Goal: Subscribe to service/newsletter

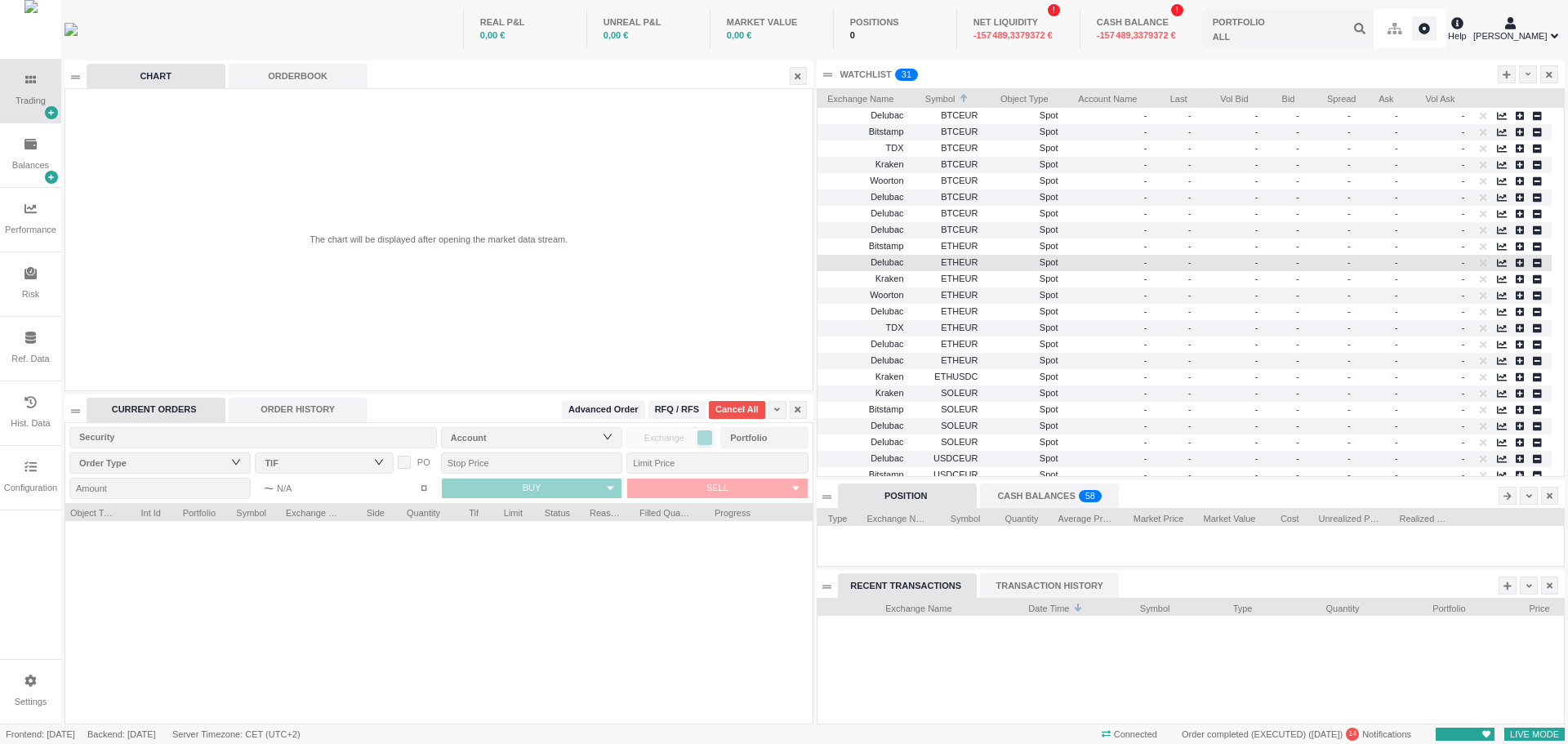
scroll to position [124, 747]
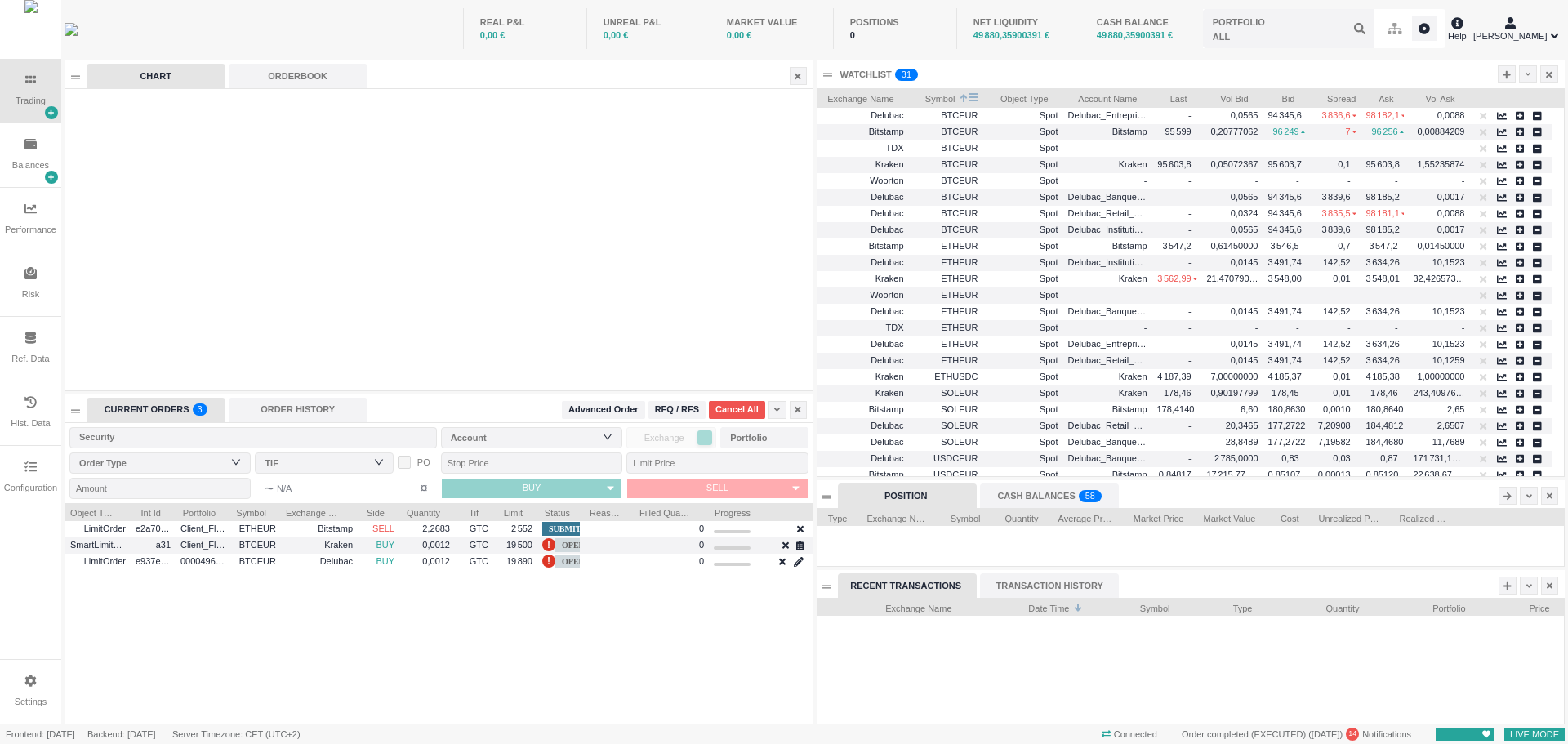
click at [937, 98] on span "Symbol" at bounding box center [934, 97] width 42 height 16
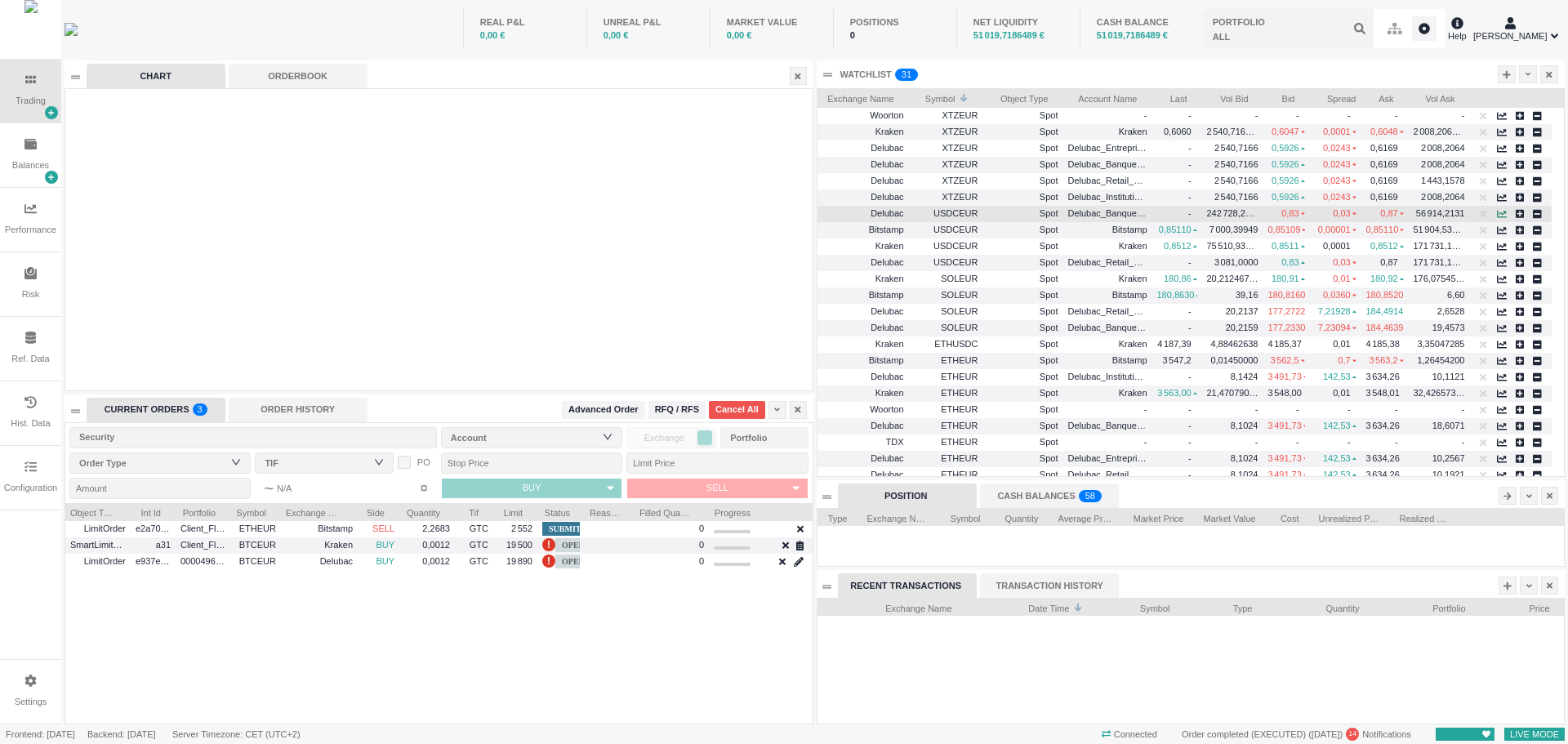
click at [1500, 214] on icon "button" at bounding box center [1501, 214] width 10 height 10
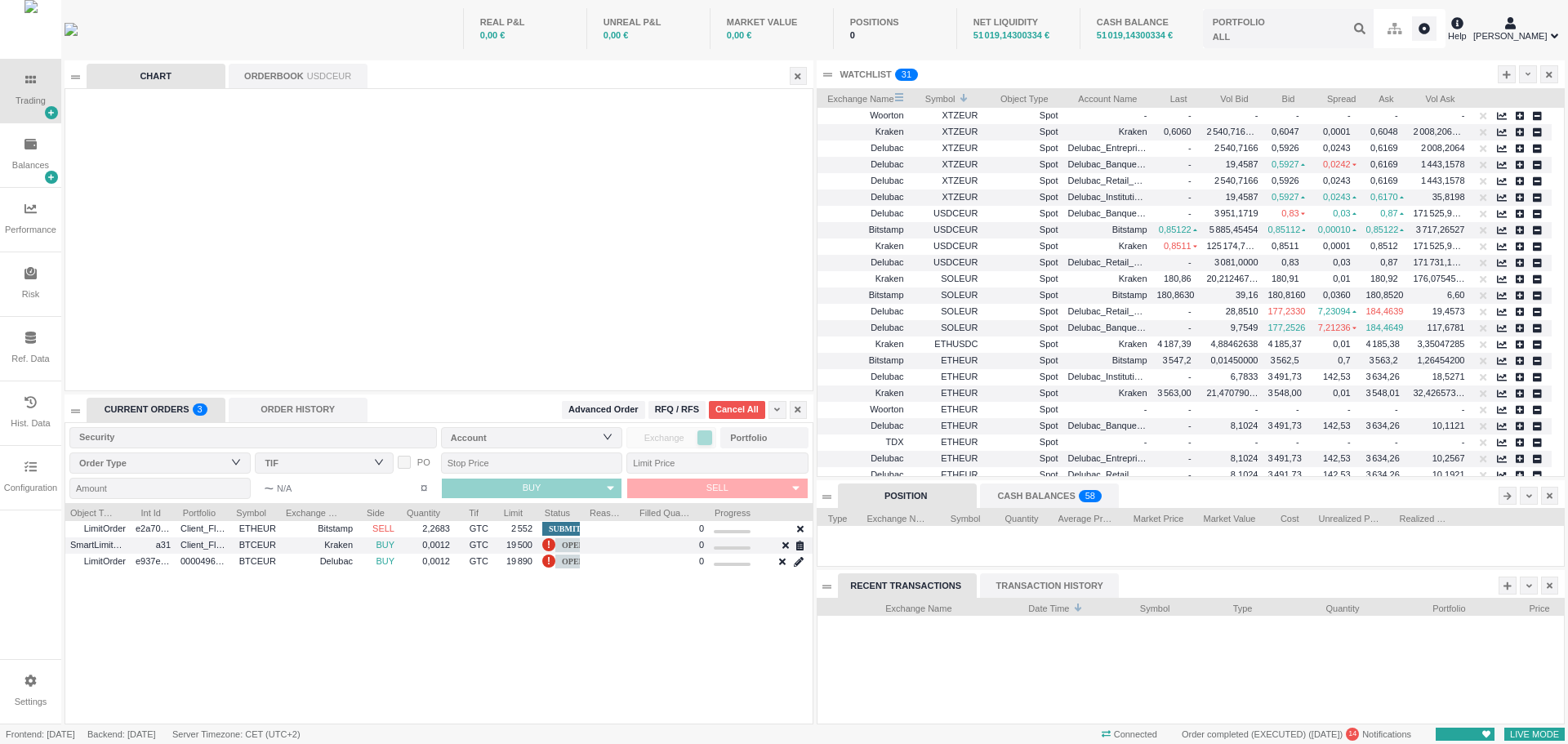
click at [864, 98] on span "Exchange Name" at bounding box center [858, 97] width 72 height 16
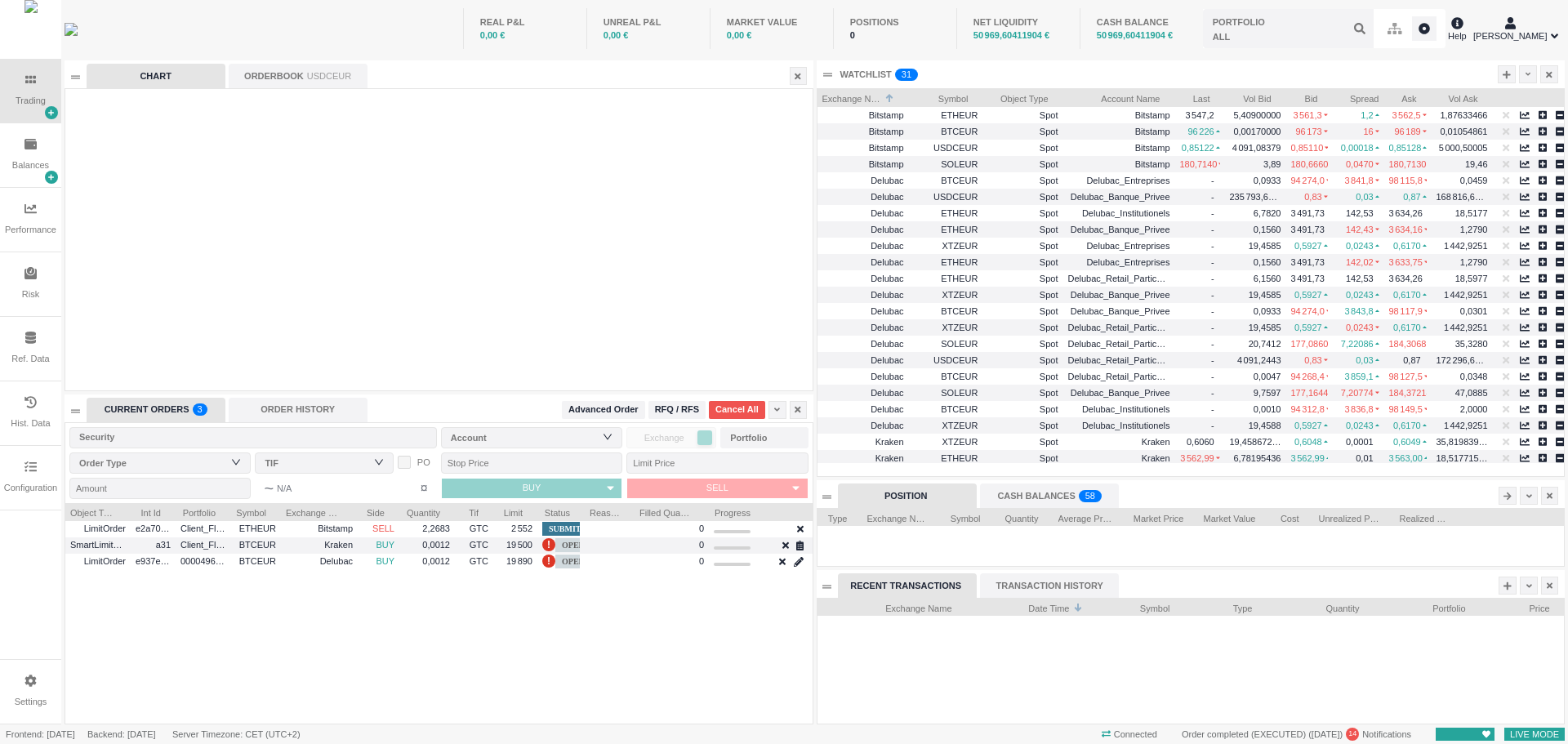
drag, startPoint x: 1152, startPoint y: 96, endPoint x: 1174, endPoint y: 96, distance: 22.0
click at [1174, 96] on div at bounding box center [1175, 97] width 6 height 16
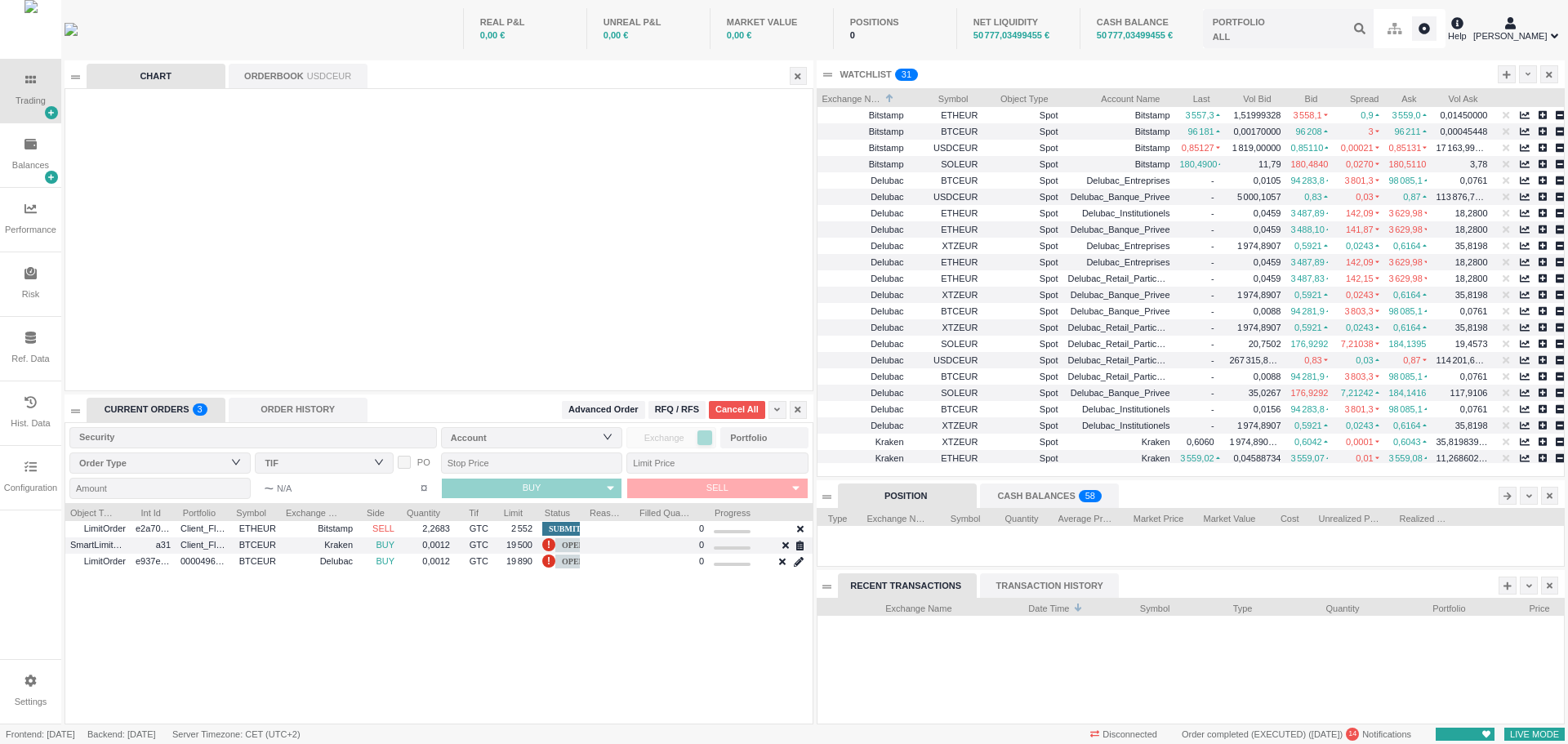
click at [1506, 77] on icon at bounding box center [1506, 74] width 8 height 8
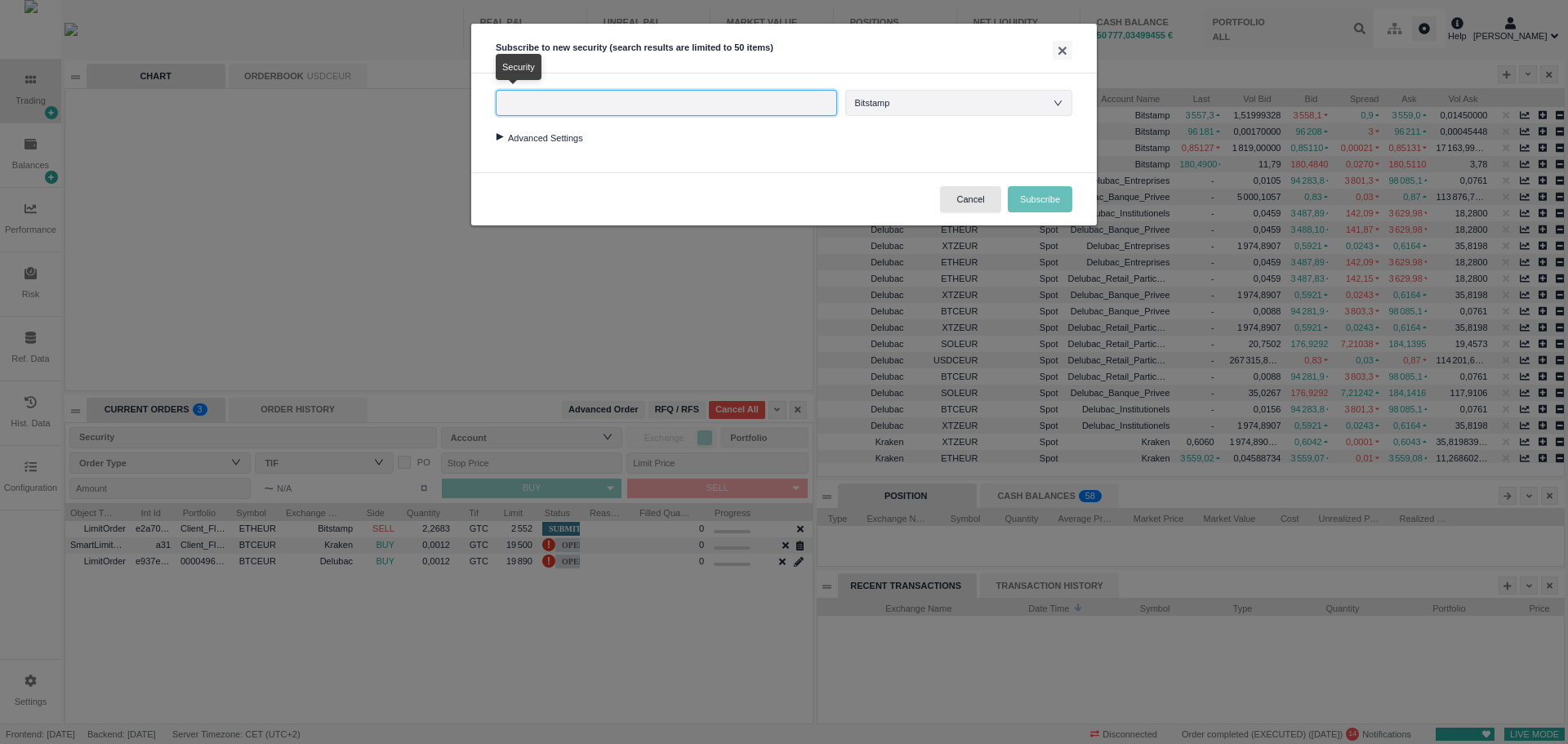
click at [796, 104] on input "text" at bounding box center [667, 102] width 342 height 26
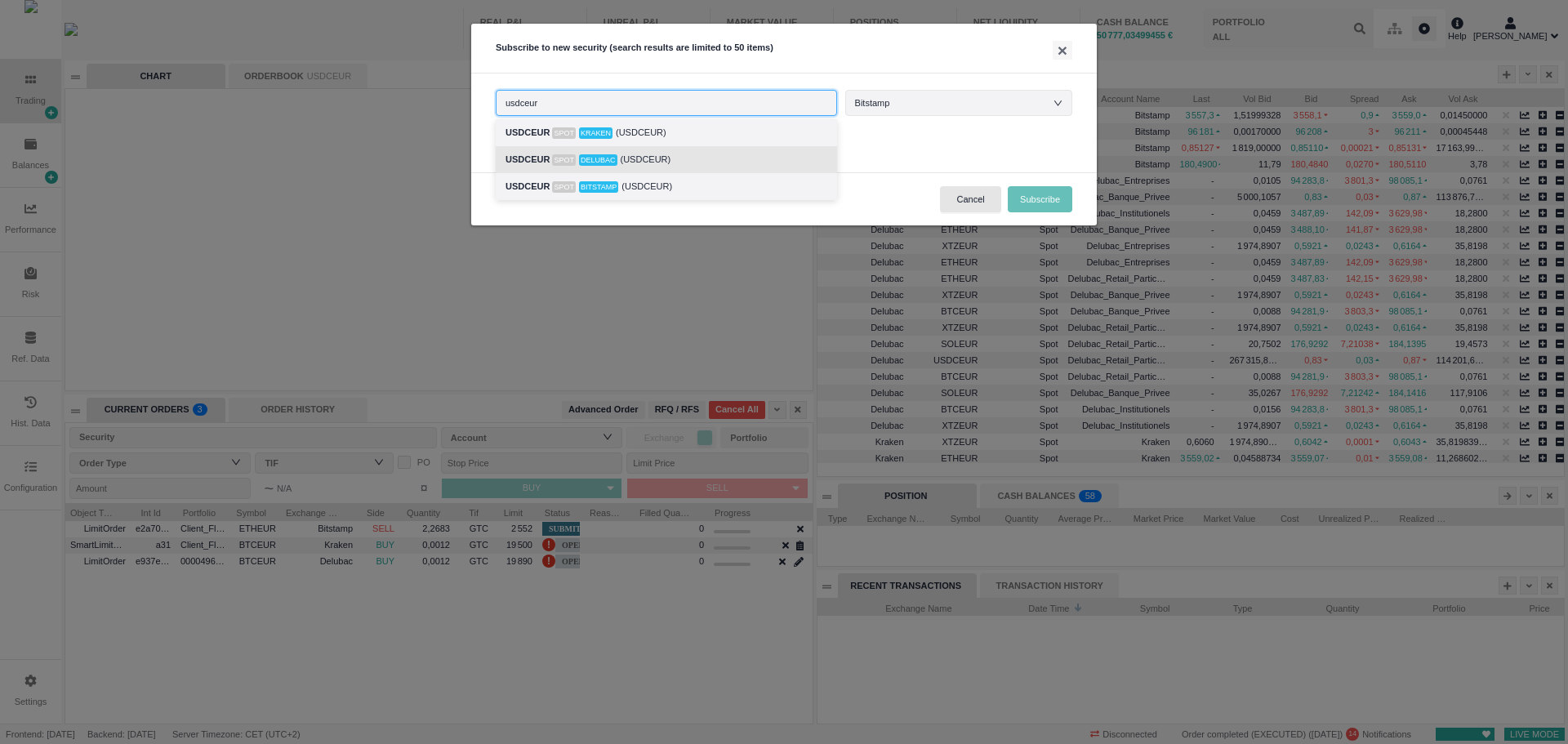
click at [693, 159] on div "USDCEUR Spot Delubac (USDCEUR)" at bounding box center [666, 159] width 321 height 19
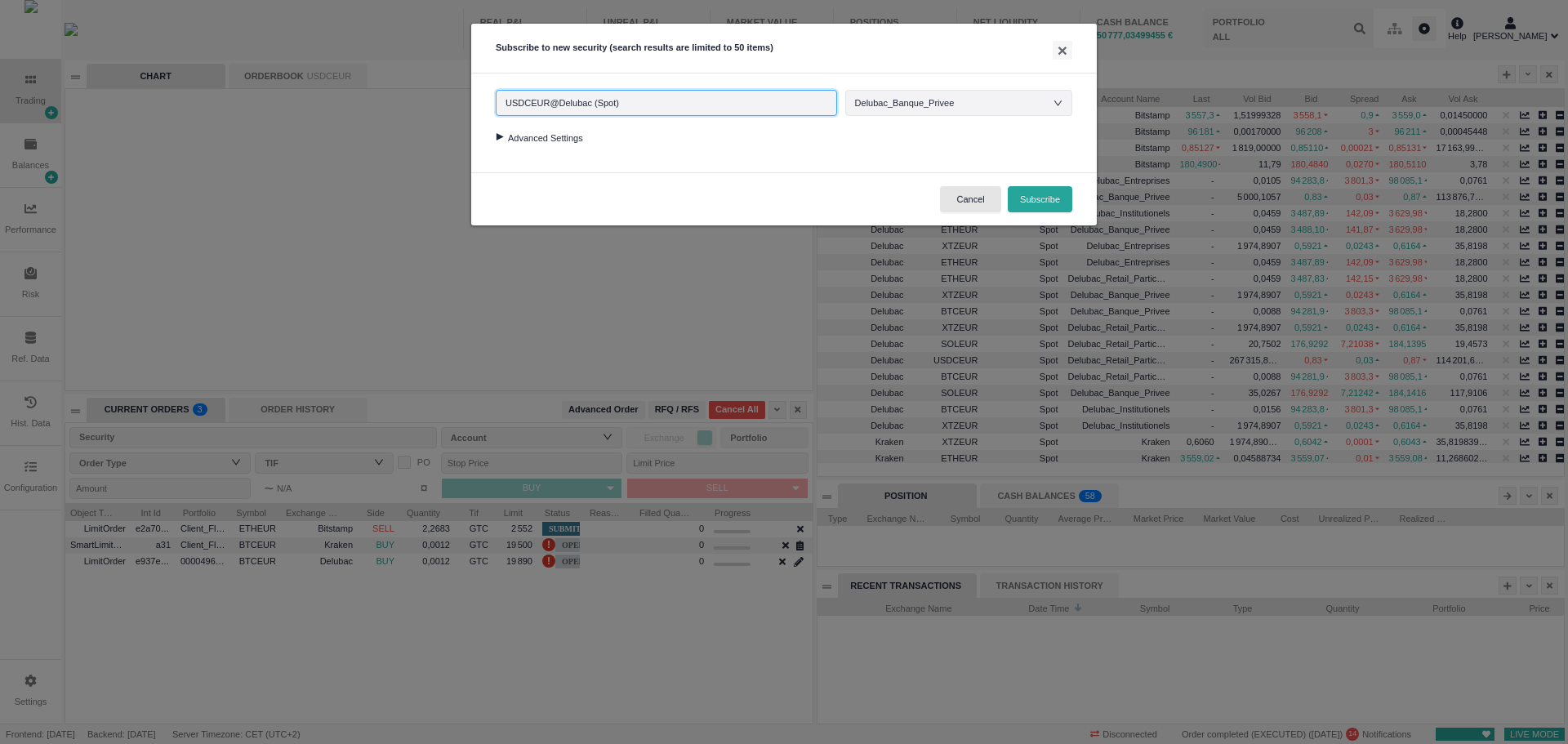
type input "USDCEUR@Delubac (Spot)"
click at [941, 104] on div "Delubac_Banque_Privee" at bounding box center [913, 103] width 116 height 25
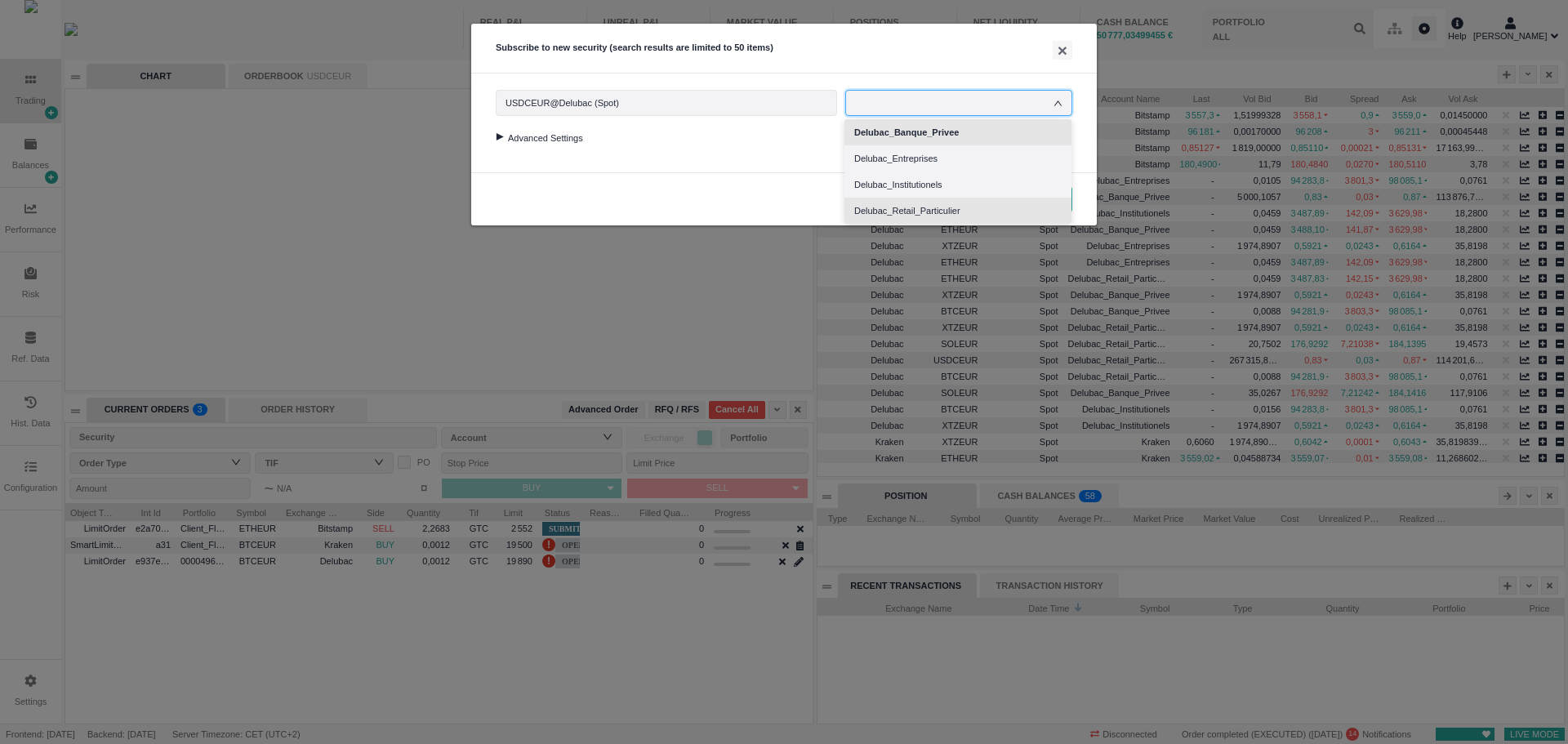
click at [963, 217] on li "Delubac_Retail_Particulier" at bounding box center [958, 210] width 227 height 26
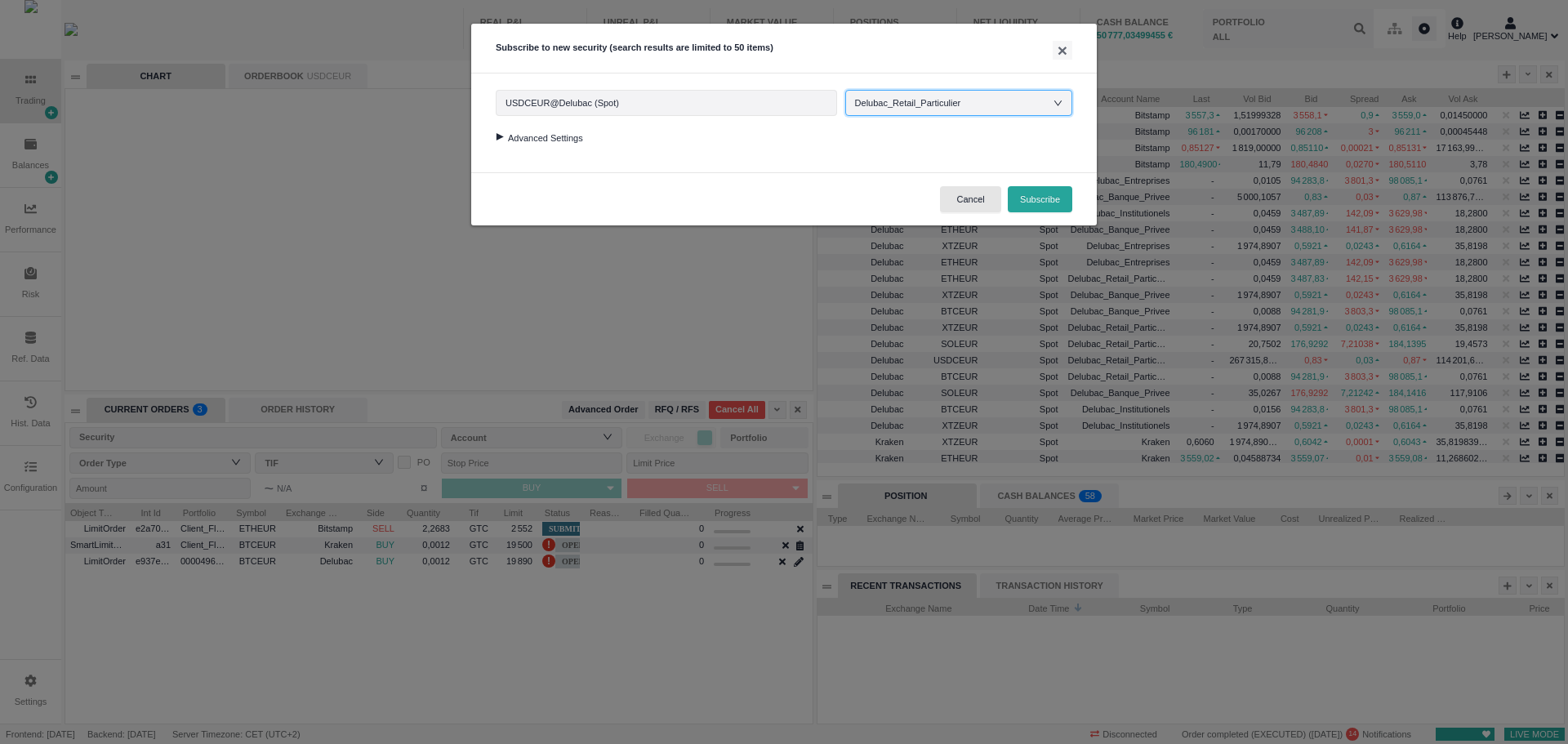
click at [710, 179] on div "Cancel Subscribe" at bounding box center [783, 199] width 626 height 53
click at [495, 142] on div "Security USDCEUR@Delubac (Spot) USDCEUR@Delubac (Spot) Delubac_Retail_Particuli…" at bounding box center [783, 123] width 626 height 99
click at [497, 137] on div at bounding box center [499, 137] width 22 height 7
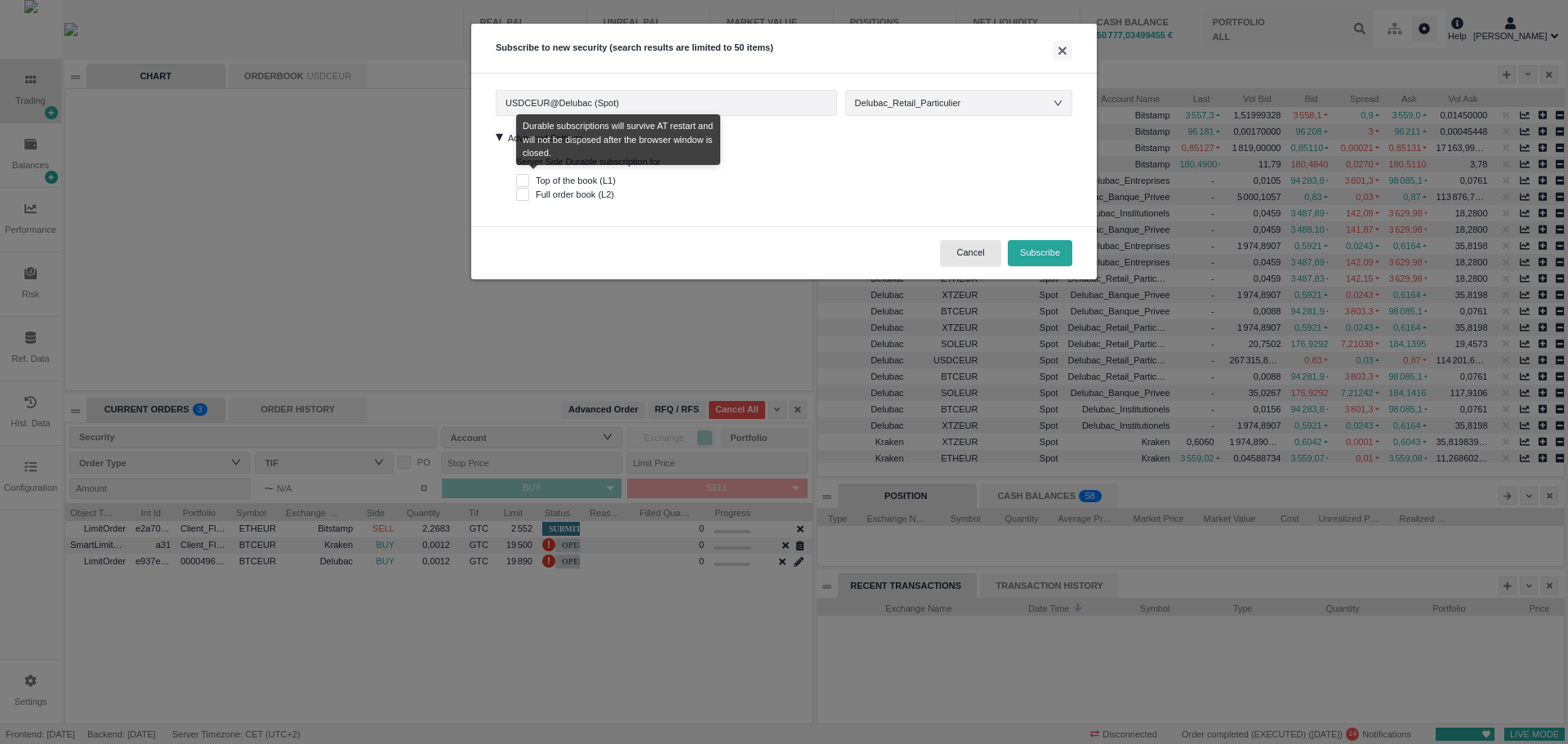
click at [587, 182] on span "Top of the book (L1)" at bounding box center [576, 180] width 93 height 10
click at [529, 182] on input "Top of the book (L1)" at bounding box center [522, 180] width 13 height 13
checkbox input "true"
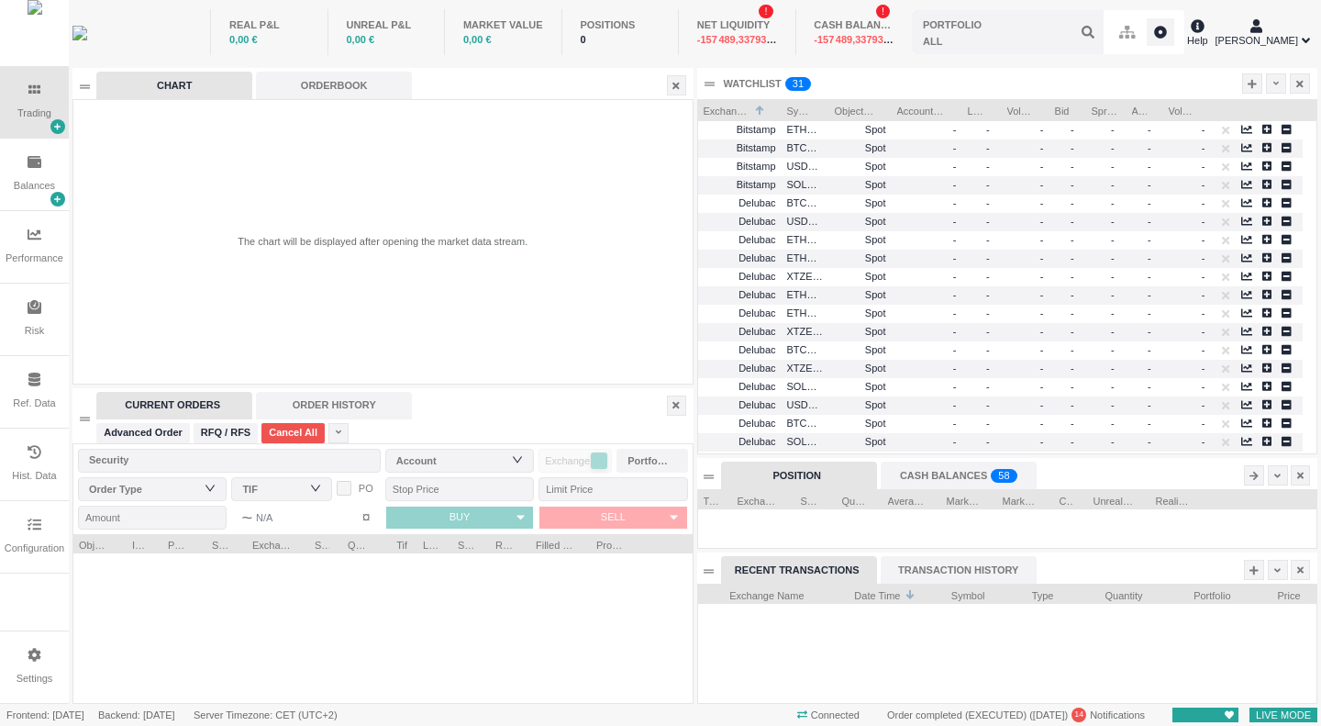
scroll to position [118, 618]
